Goal: Task Accomplishment & Management: Use online tool/utility

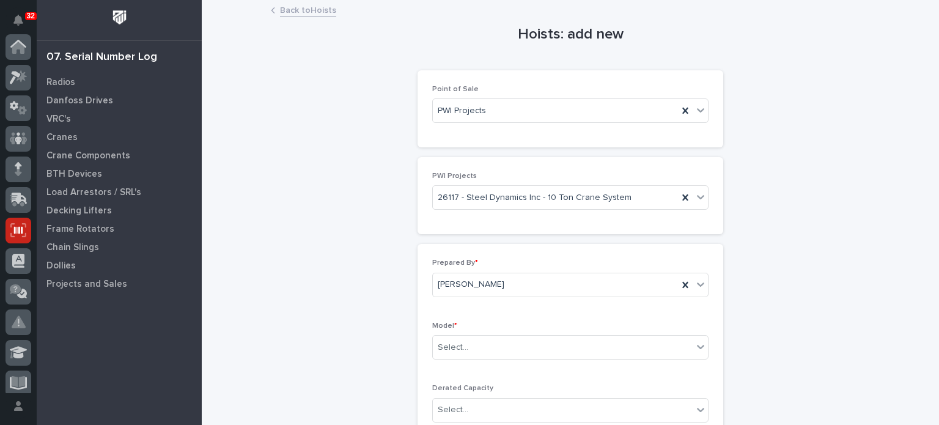
scroll to position [183, 0]
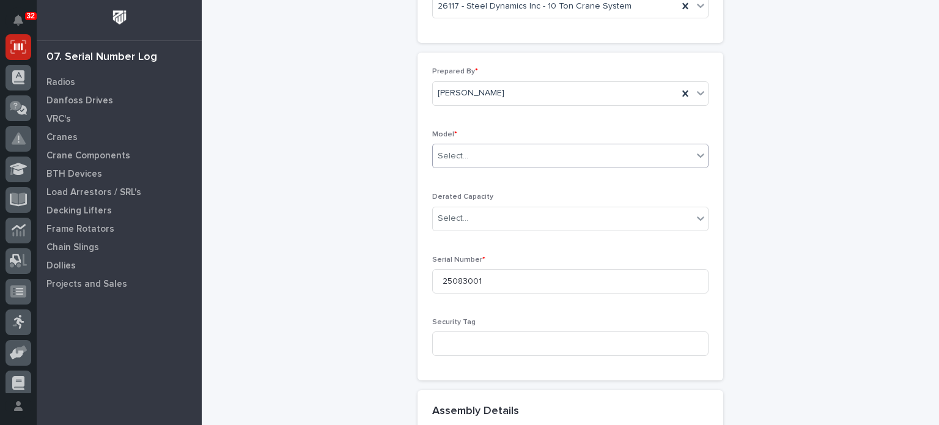
click at [697, 154] on icon at bounding box center [700, 156] width 7 height 4
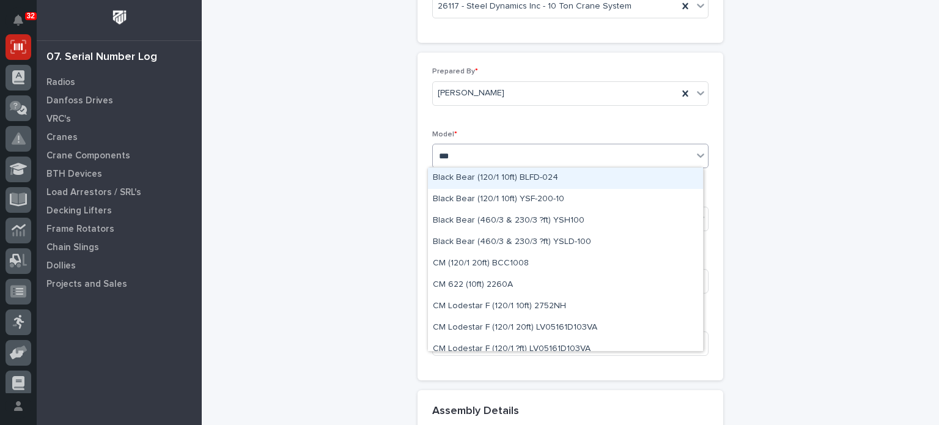
type input "****"
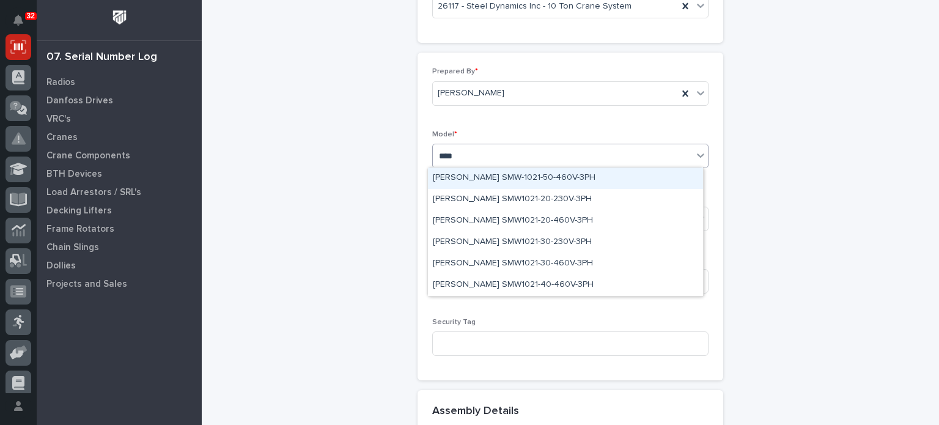
click at [617, 177] on div "[PERSON_NAME] SMW-1021-50-460V-3PH" at bounding box center [565, 178] width 275 height 21
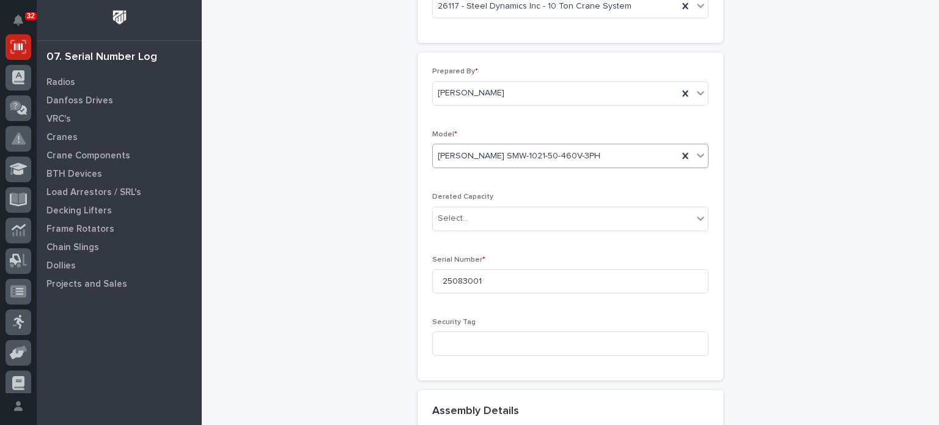
click at [826, 299] on div "**********" at bounding box center [570, 306] width 599 height 992
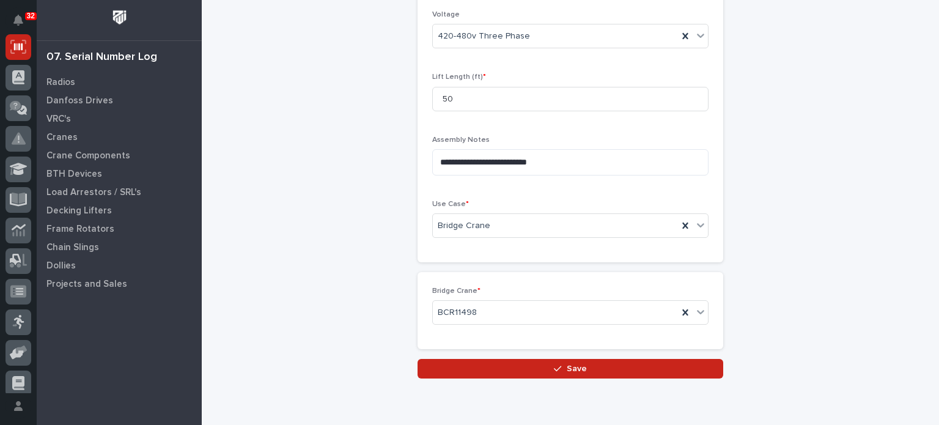
scroll to position [615, 0]
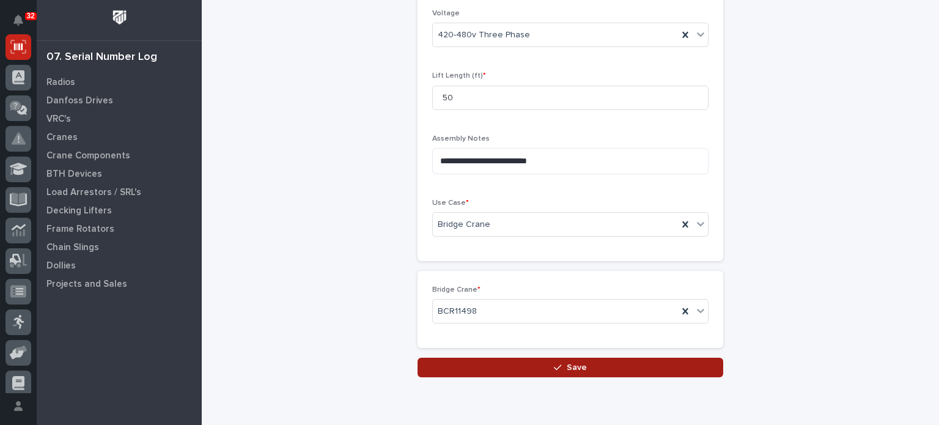
click at [658, 366] on button "Save" at bounding box center [571, 368] width 306 height 20
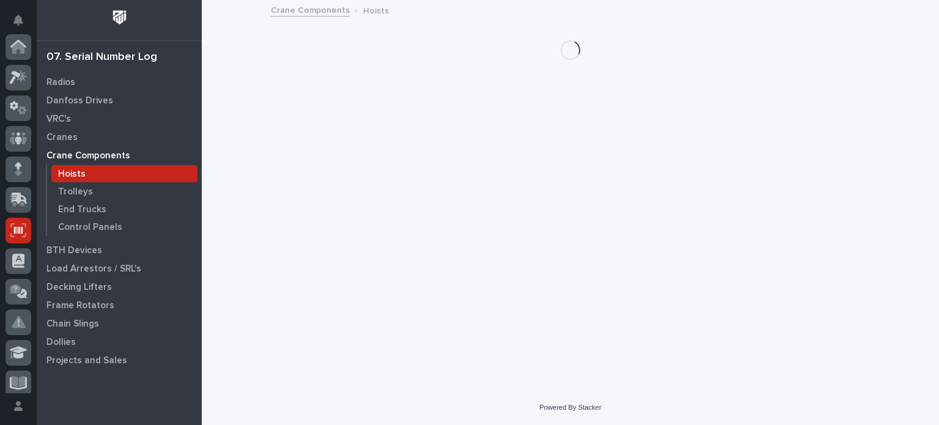
scroll to position [183, 0]
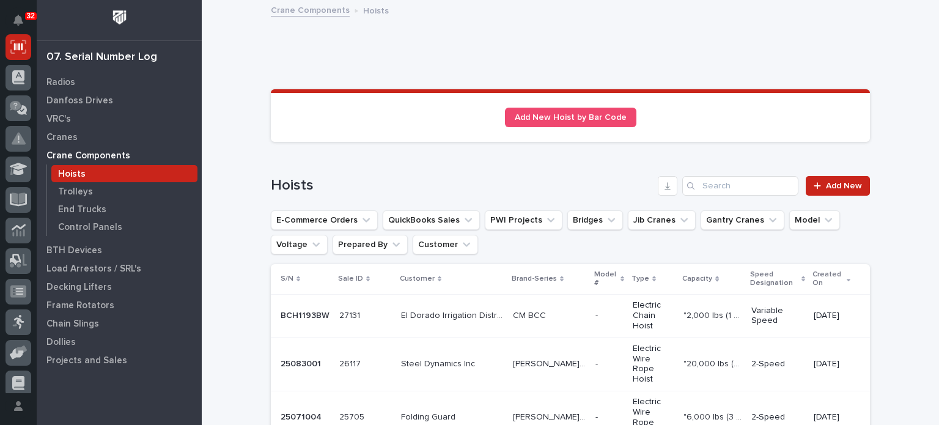
click at [480, 339] on td "Steel Dynamics Inc Steel Dynamics Inc" at bounding box center [452, 364] width 112 height 53
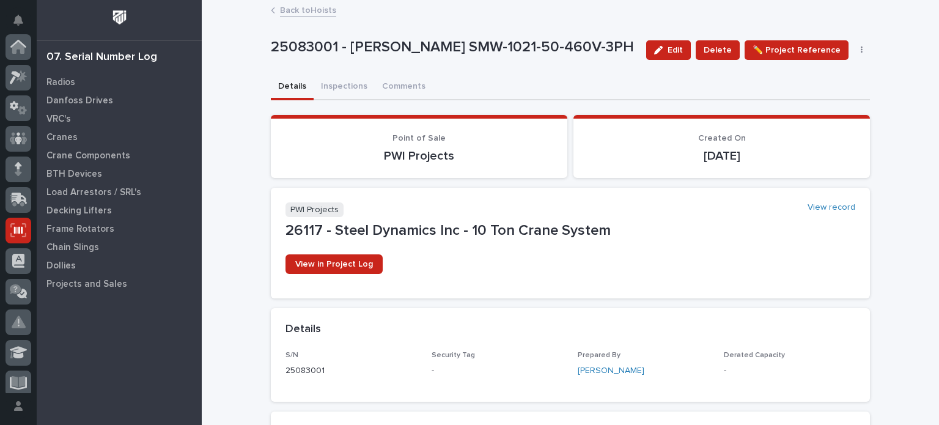
scroll to position [183, 0]
click at [338, 84] on button "Inspections" at bounding box center [344, 88] width 61 height 26
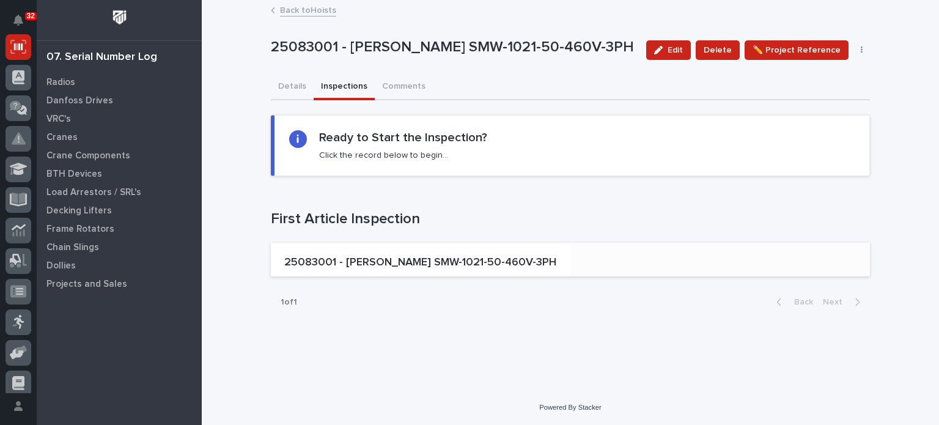
click at [384, 263] on p "25083001 - [PERSON_NAME] SMW-1021-50-460V-3PH" at bounding box center [420, 262] width 272 height 13
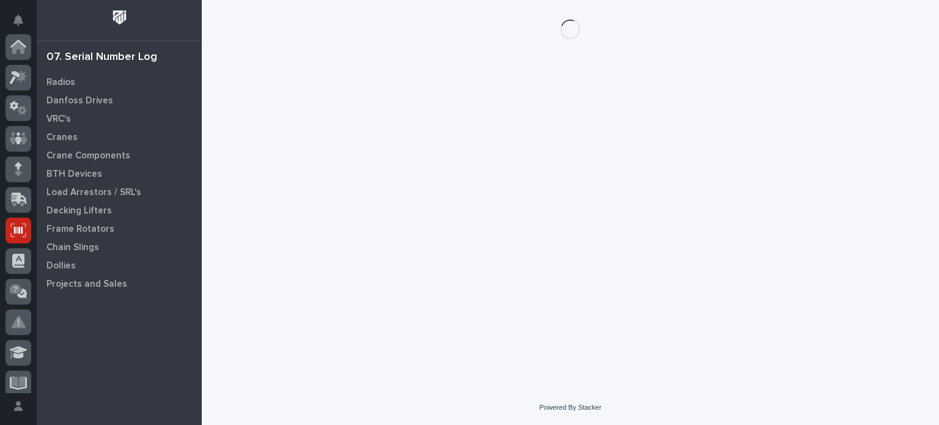
scroll to position [183, 0]
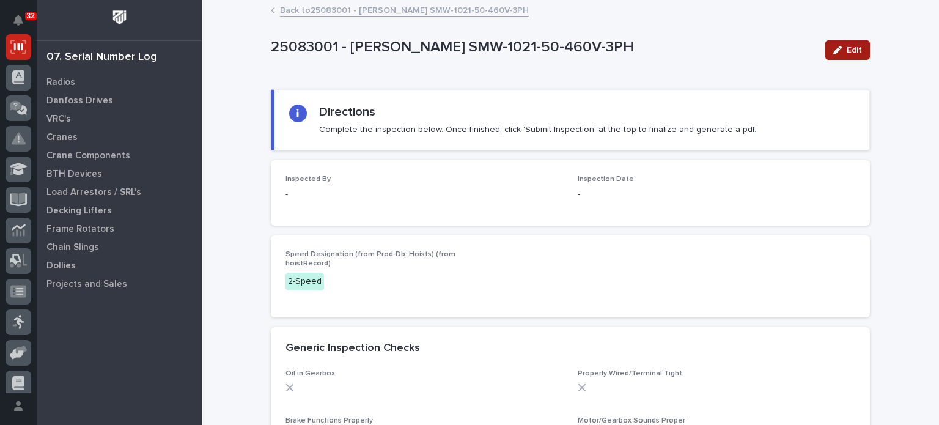
click at [853, 47] on span "Edit" at bounding box center [854, 50] width 15 height 11
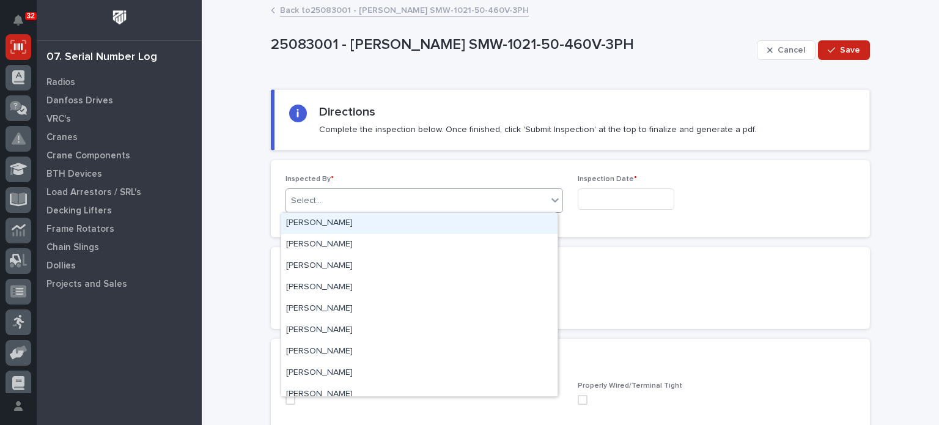
click at [495, 196] on div "Select..." at bounding box center [416, 201] width 261 height 20
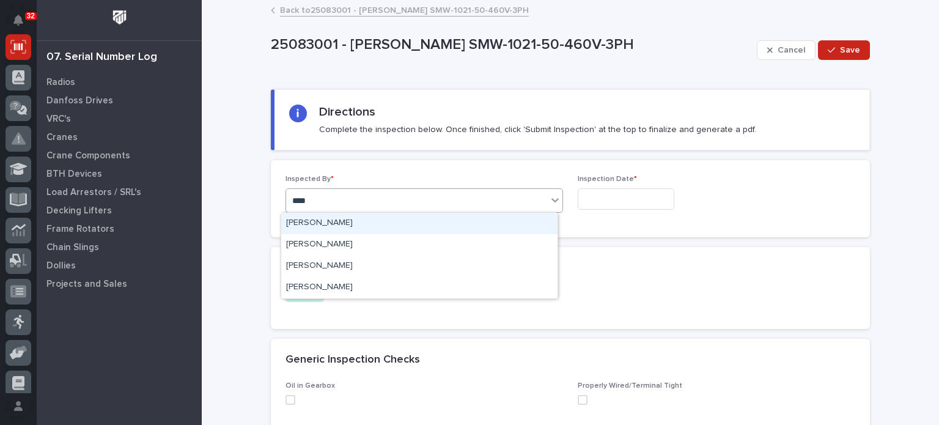
type input "*****"
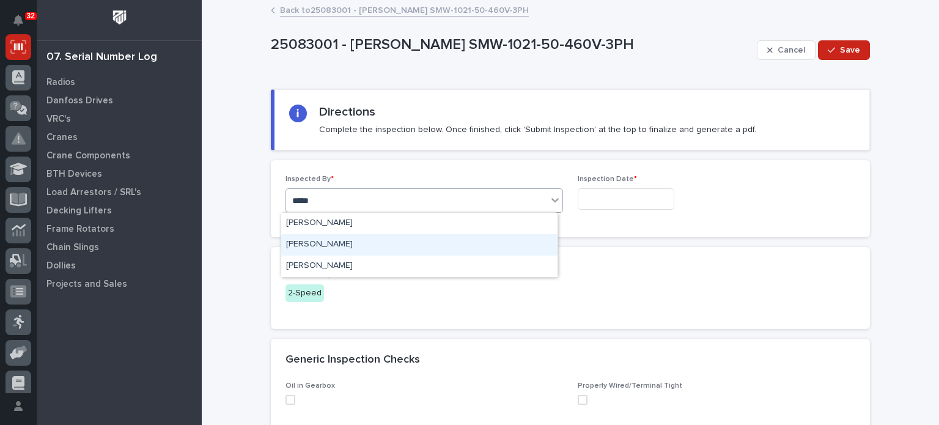
click at [473, 242] on div "[PERSON_NAME]" at bounding box center [419, 244] width 276 height 21
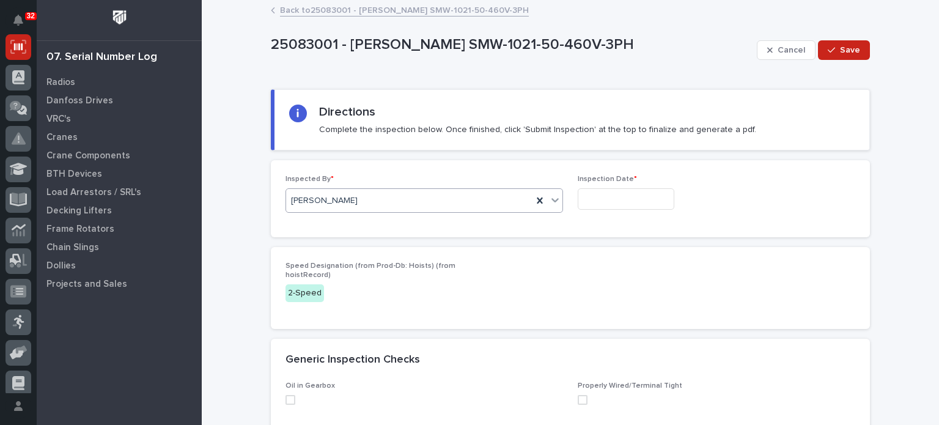
click at [597, 202] on input "text" at bounding box center [626, 198] width 97 height 21
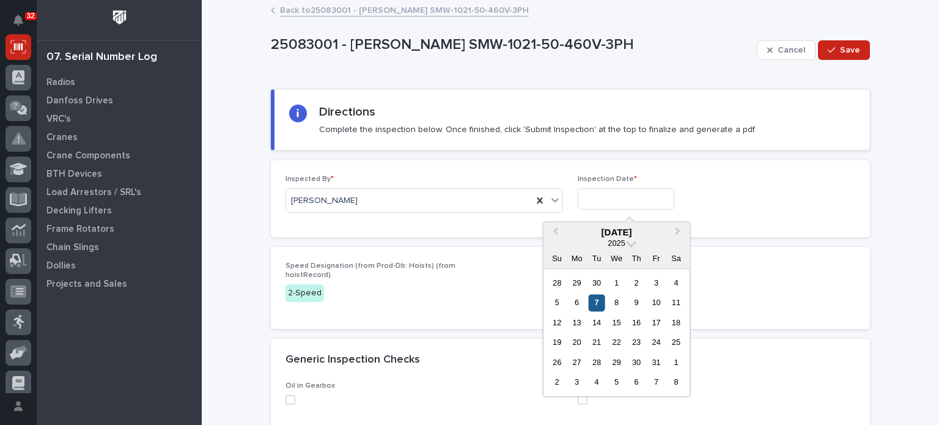
click at [595, 300] on div "7" at bounding box center [597, 303] width 17 height 17
type input "**********"
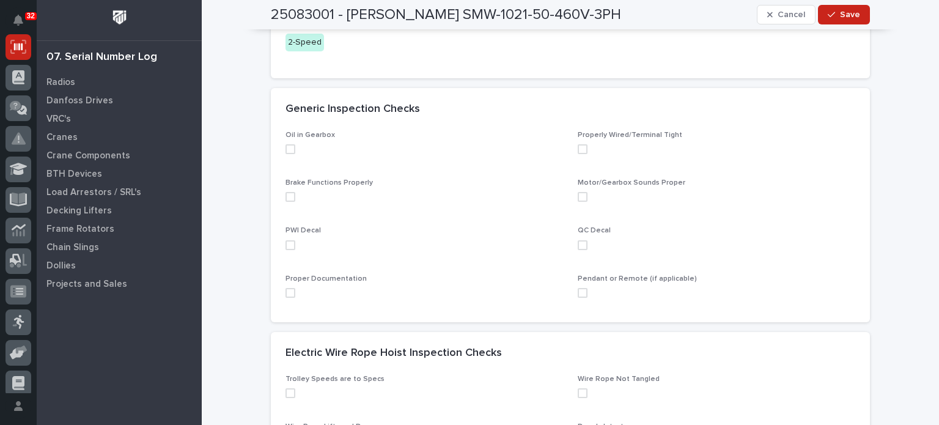
scroll to position [254, 0]
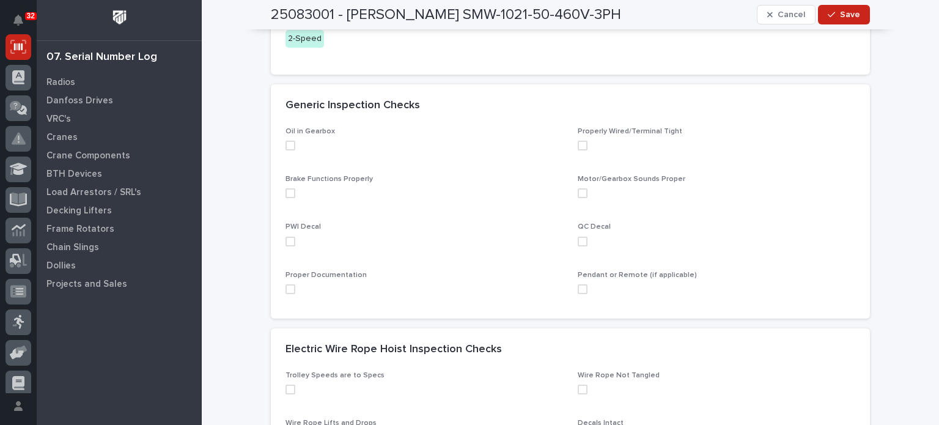
click at [286, 145] on span at bounding box center [291, 146] width 10 height 10
click at [286, 192] on span at bounding box center [291, 193] width 10 height 10
click at [286, 240] on span at bounding box center [291, 242] width 10 height 10
click at [289, 291] on span at bounding box center [291, 289] width 10 height 10
click at [583, 289] on label at bounding box center [717, 289] width 278 height 10
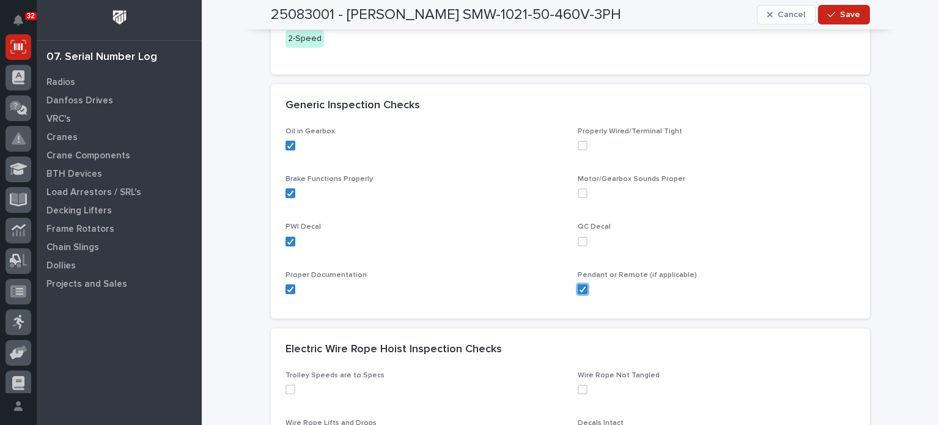
click at [579, 239] on span at bounding box center [583, 242] width 10 height 10
click at [579, 190] on span at bounding box center [583, 193] width 10 height 10
click at [578, 141] on span at bounding box center [583, 146] width 10 height 10
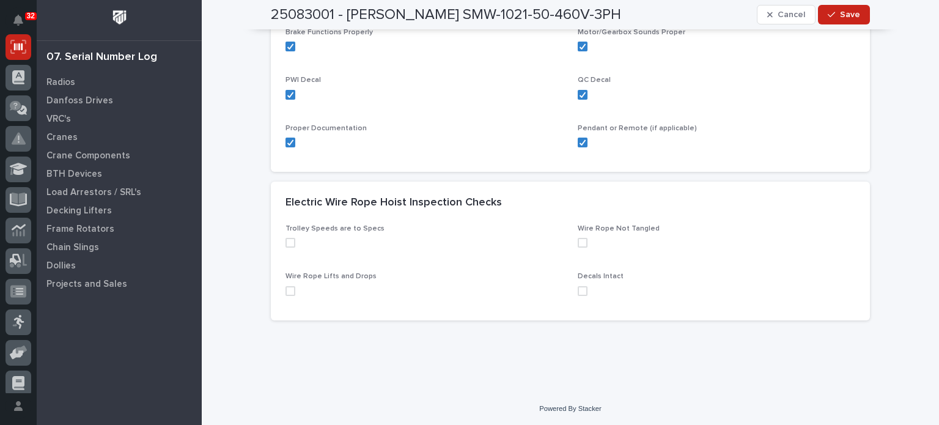
click at [289, 242] on span at bounding box center [291, 243] width 10 height 10
click at [286, 289] on span at bounding box center [291, 291] width 10 height 10
click at [580, 288] on span at bounding box center [583, 291] width 10 height 10
click at [579, 242] on span at bounding box center [583, 243] width 10 height 10
click at [847, 10] on span "Save" at bounding box center [850, 14] width 20 height 11
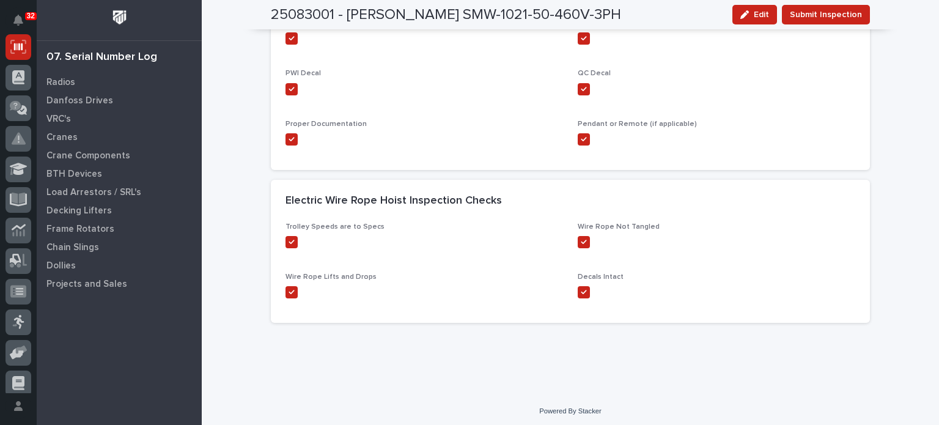
click at [847, 10] on span "Submit Inspection" at bounding box center [826, 14] width 72 height 15
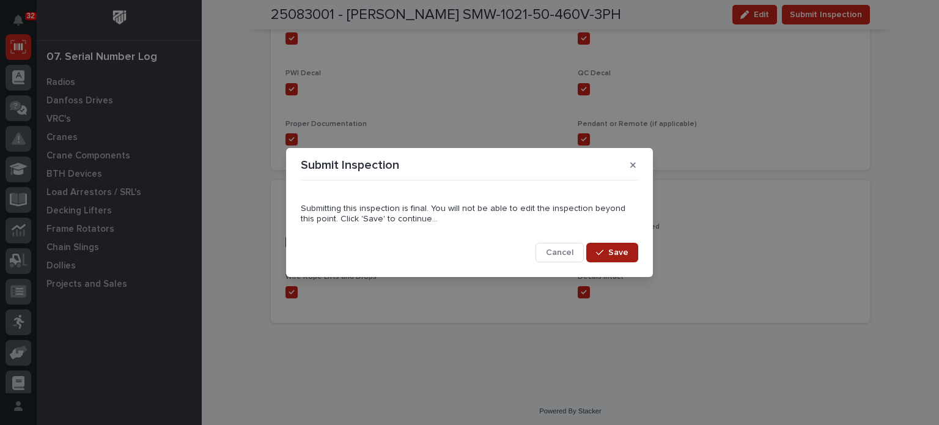
click at [617, 249] on span "Save" at bounding box center [619, 252] width 20 height 11
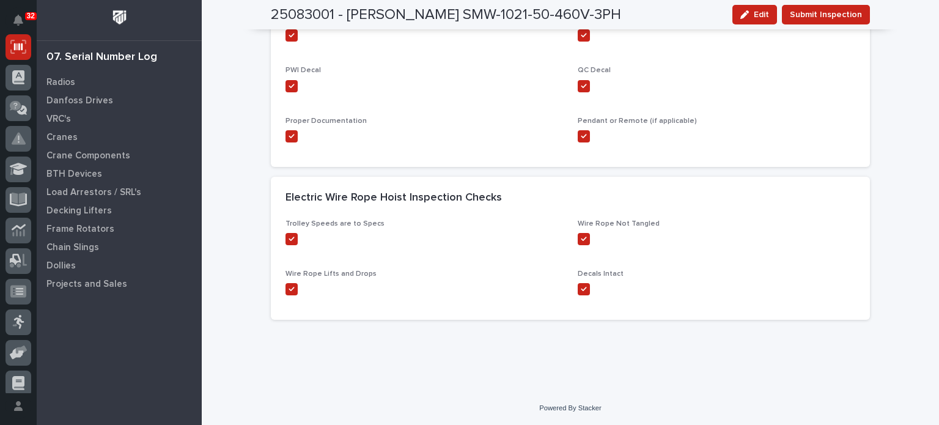
scroll to position [0, 0]
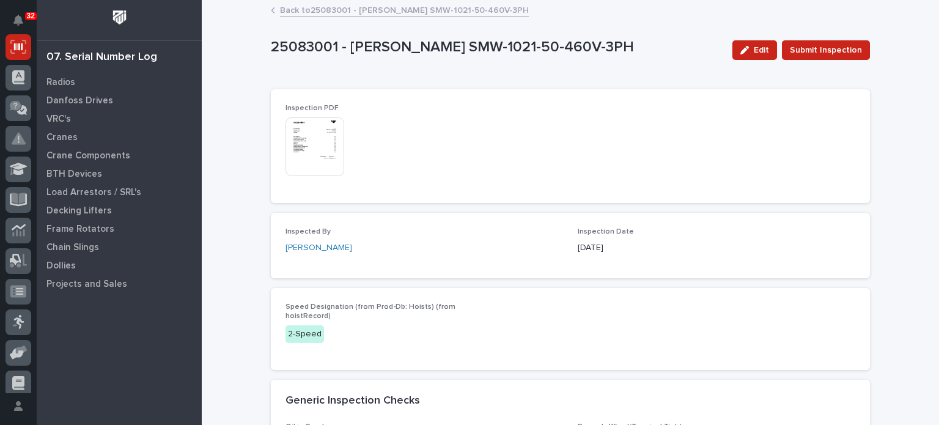
click at [317, 158] on img at bounding box center [315, 146] width 59 height 59
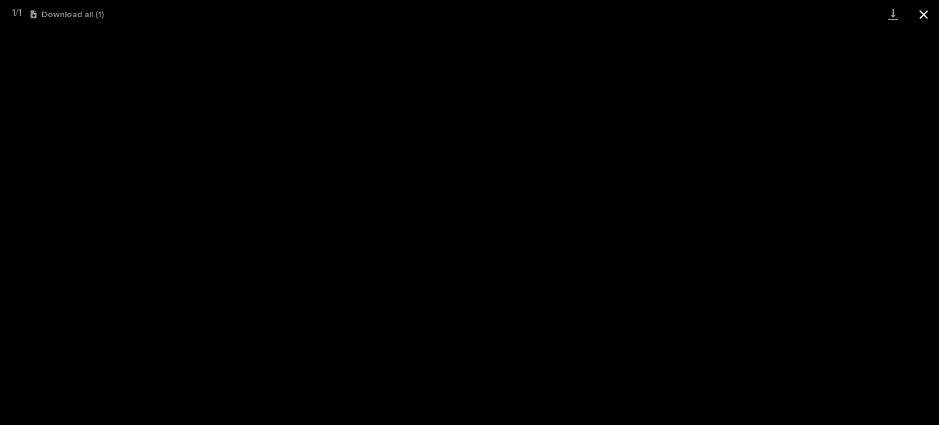
click at [927, 17] on button "Close gallery" at bounding box center [924, 14] width 31 height 29
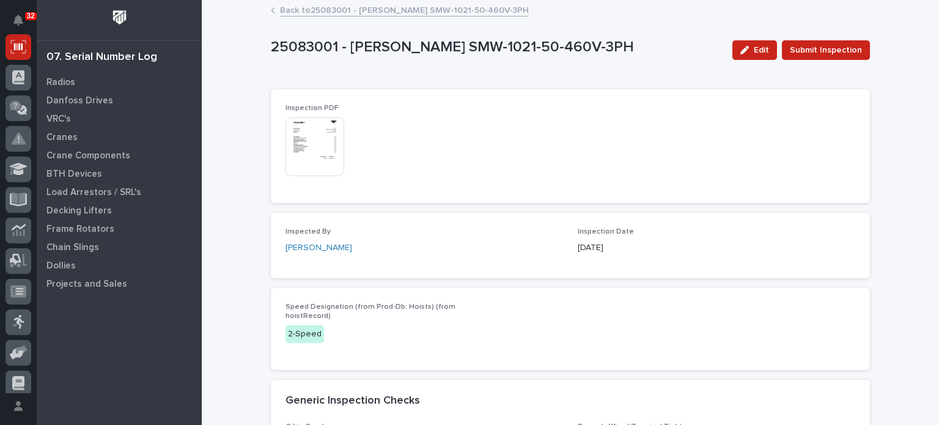
click at [377, 9] on link "Back to 25083001 - Starke SMW-1021-50-460V-3PH" at bounding box center [404, 9] width 249 height 14
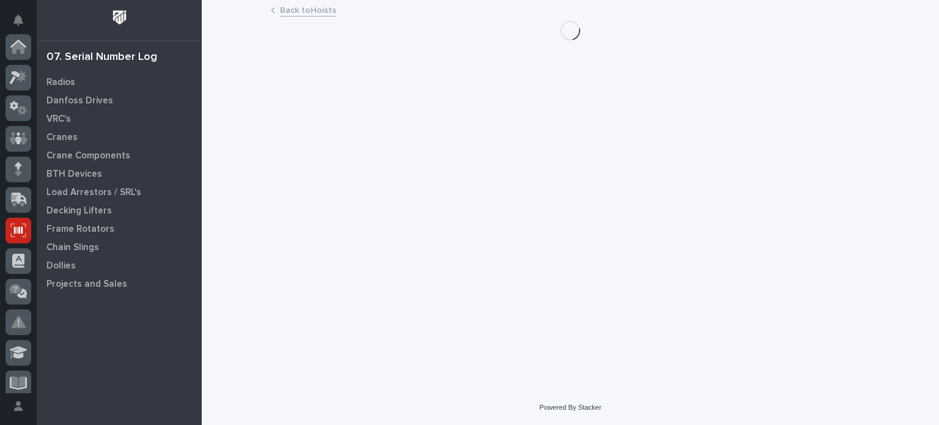
scroll to position [183, 0]
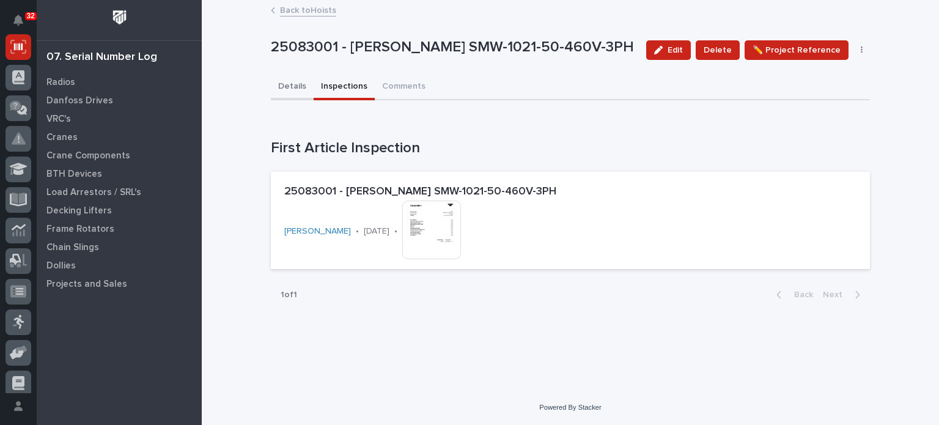
click at [291, 87] on button "Details" at bounding box center [292, 88] width 43 height 26
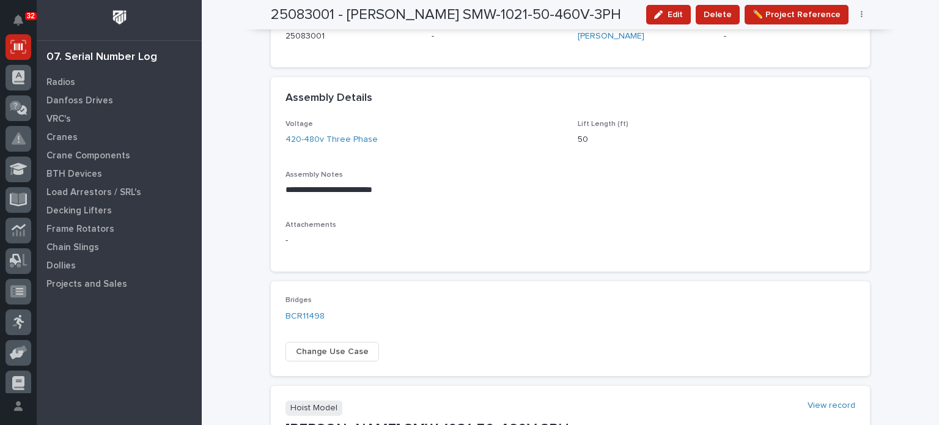
scroll to position [335, 0]
